Goal: Task Accomplishment & Management: Manage account settings

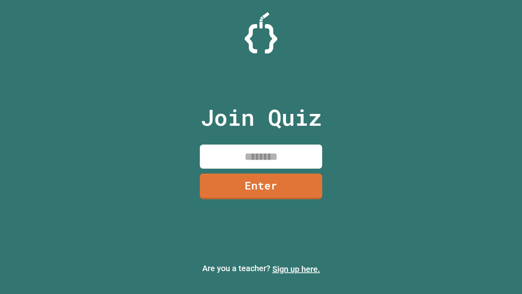
click at [296, 269] on link "Sign up here." at bounding box center [297, 269] width 48 height 10
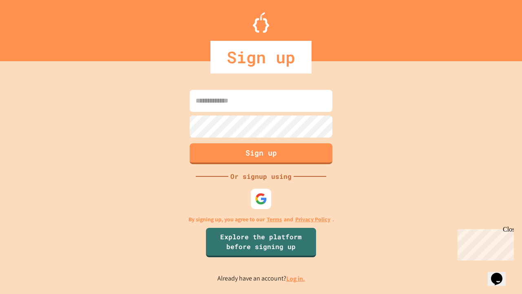
click at [296, 278] on link "Log in." at bounding box center [295, 278] width 19 height 9
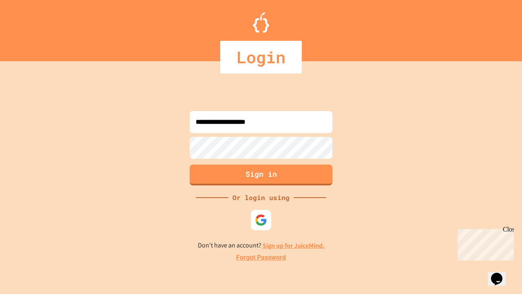
type input "**********"
